Goal: Task Accomplishment & Management: Use online tool/utility

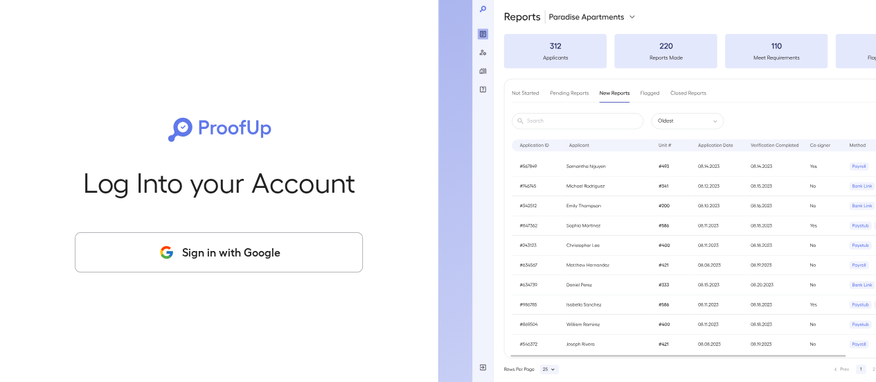
click at [246, 258] on button "Sign in with Google" at bounding box center [219, 252] width 288 height 40
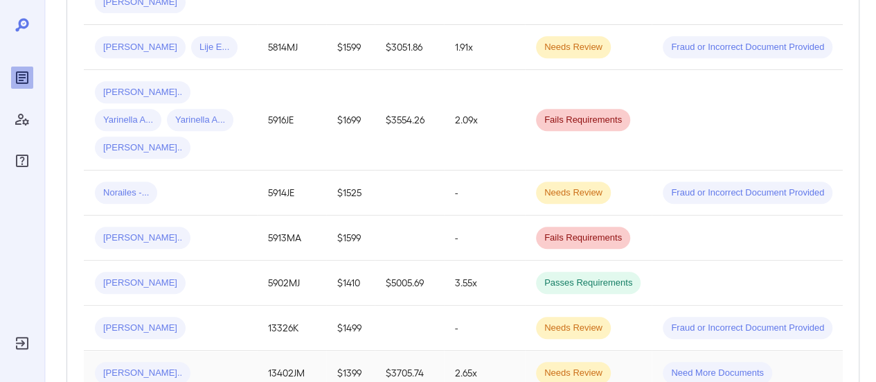
scroll to position [693, 0]
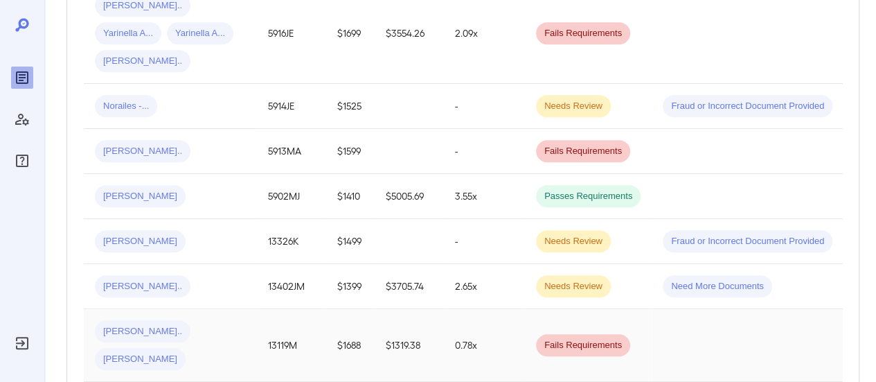
click at [163, 314] on td "[PERSON_NAME].. [PERSON_NAME]" at bounding box center [170, 345] width 173 height 73
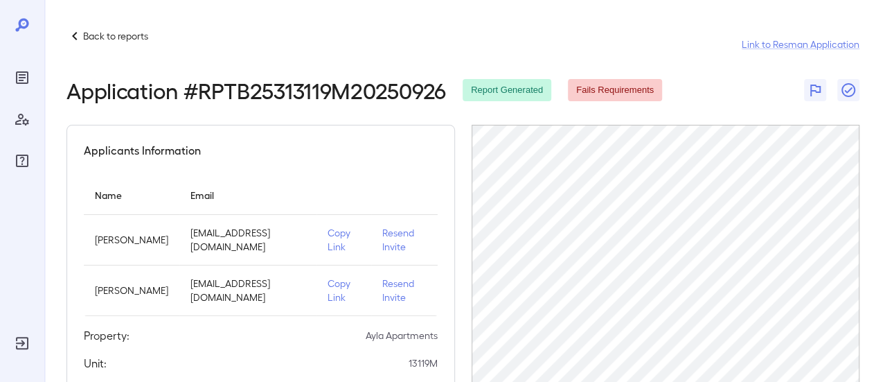
click at [339, 235] on p "Copy Link" at bounding box center [344, 240] width 33 height 28
